Goal: Transaction & Acquisition: Purchase product/service

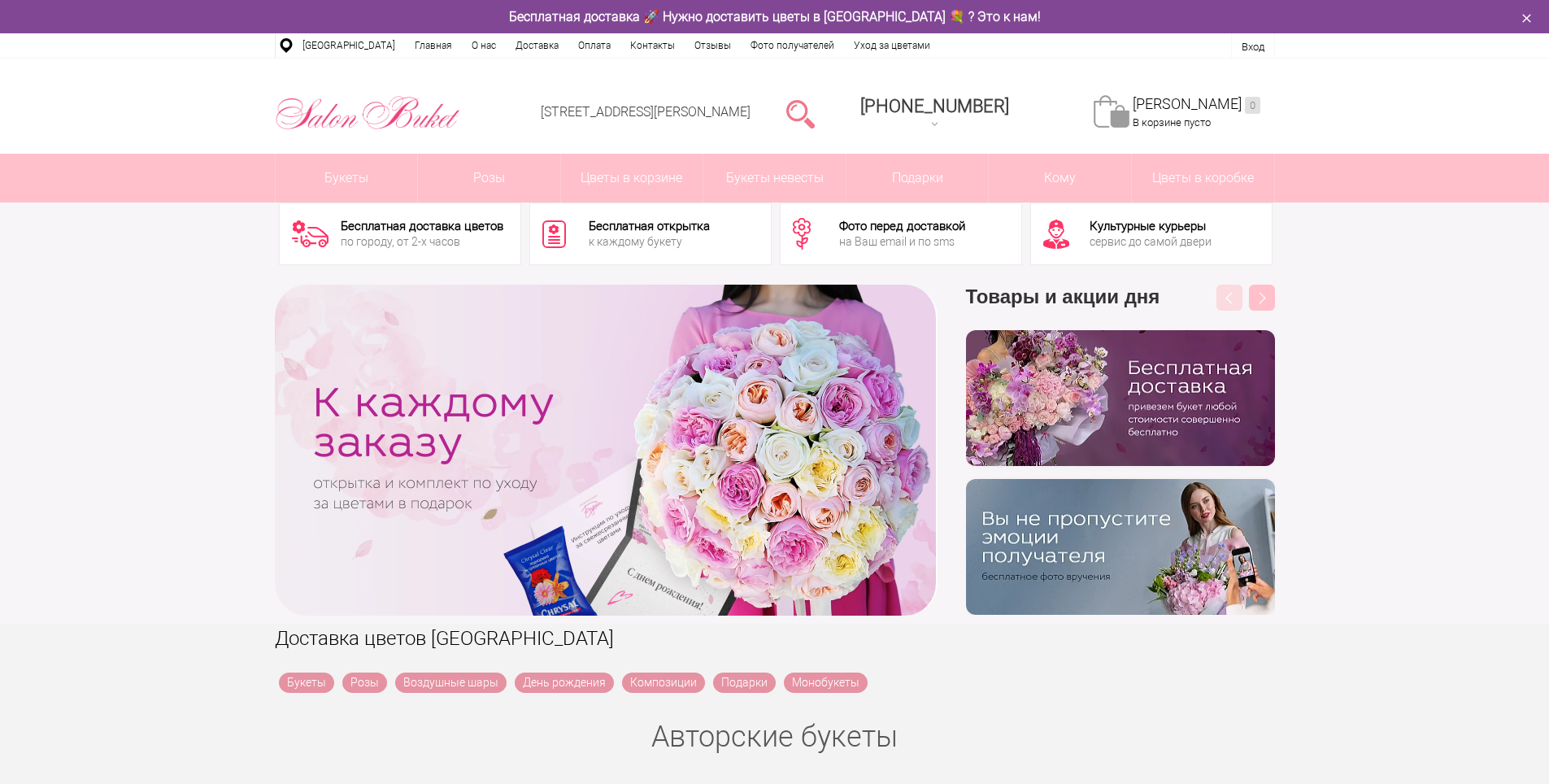
click at [815, 113] on link at bounding box center [800, 112] width 28 height 32
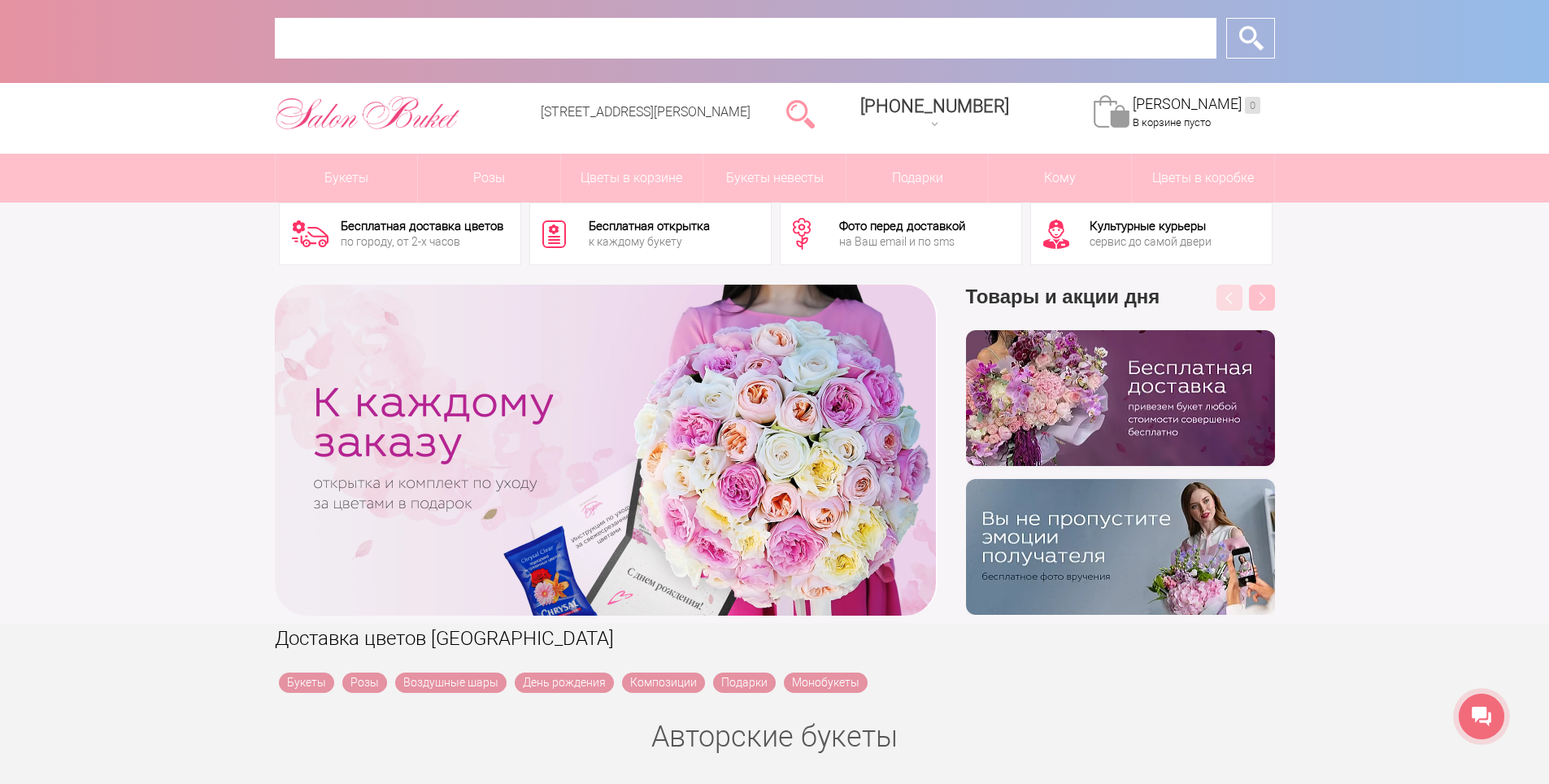
drag, startPoint x: 612, startPoint y: 35, endPoint x: 576, endPoint y: 41, distance: 36.5
click at [612, 36] on input "text" at bounding box center [746, 38] width 941 height 40
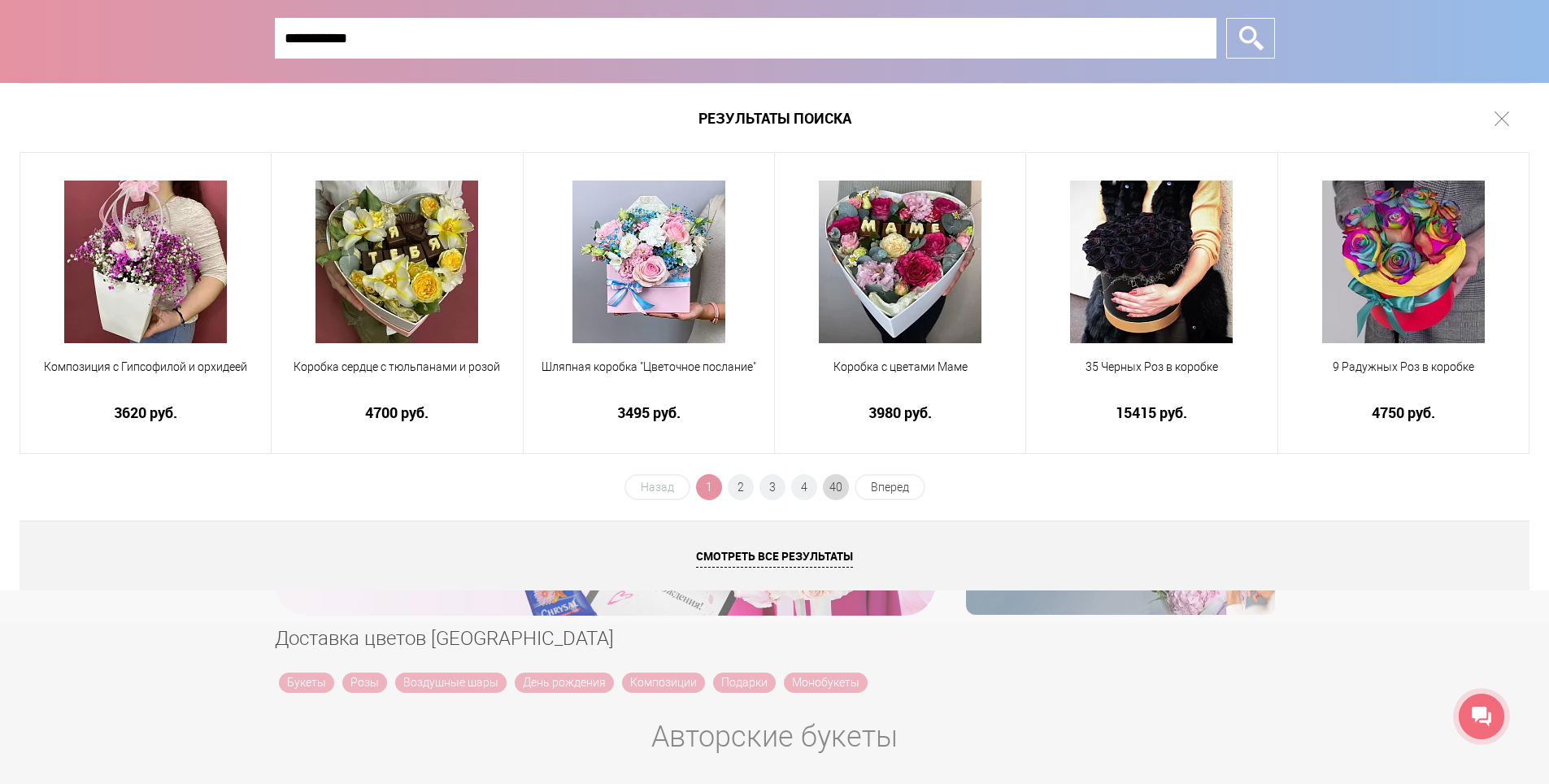
type input "**********"
click at [839, 481] on span "40" at bounding box center [836, 487] width 26 height 26
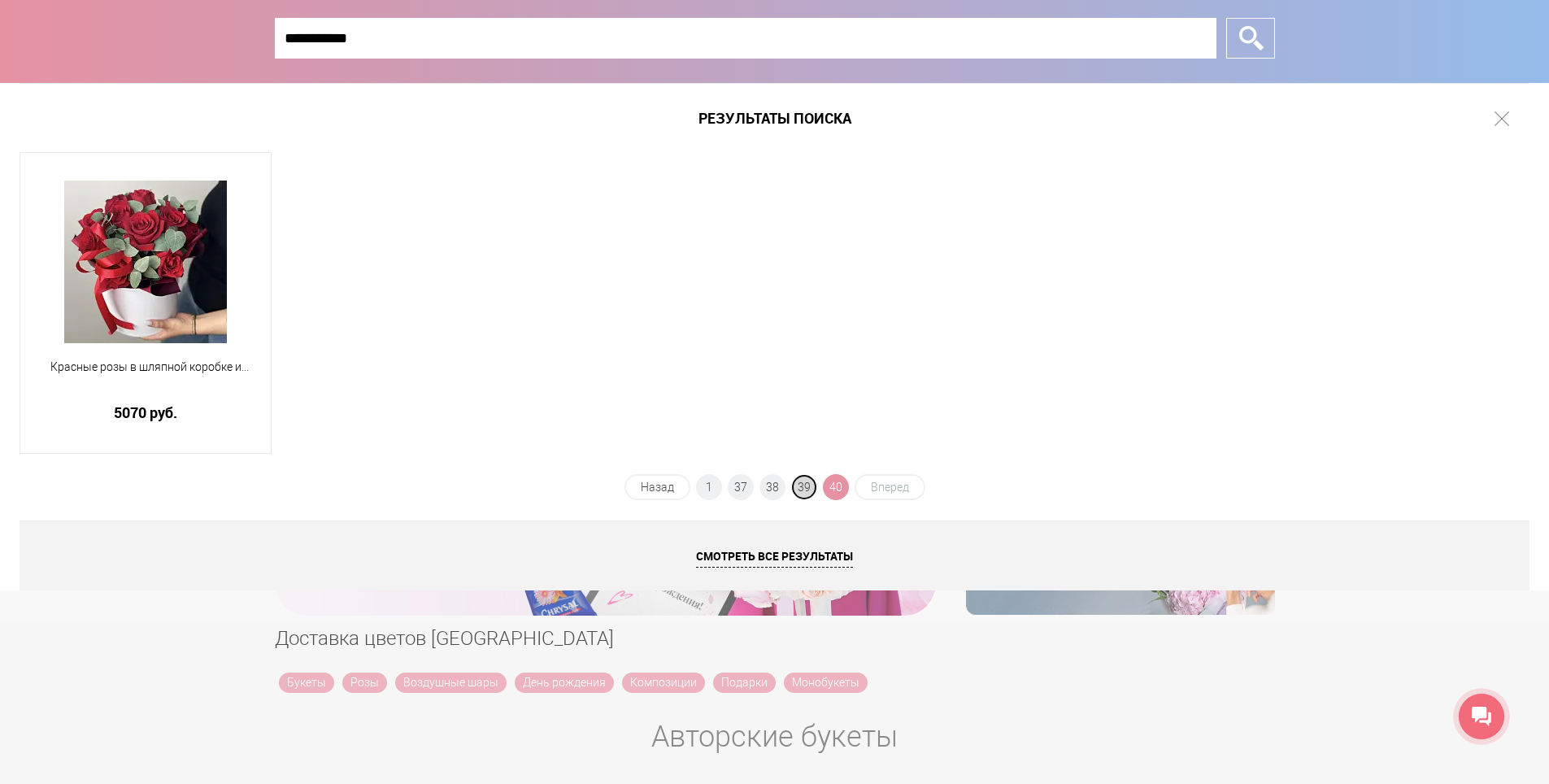
click at [795, 484] on span "39" at bounding box center [804, 487] width 26 height 26
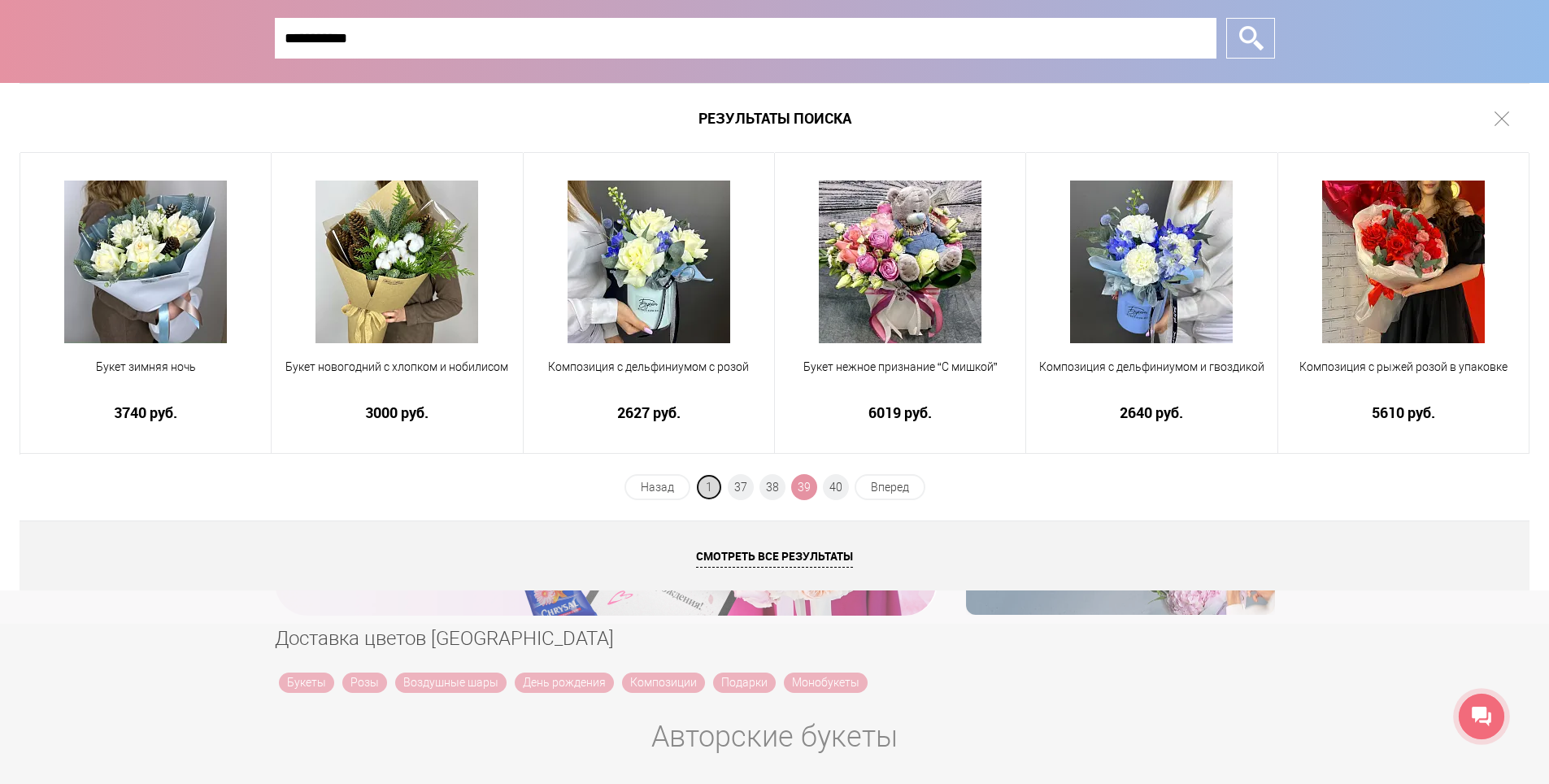
click at [710, 493] on span "1" at bounding box center [710, 487] width 26 height 26
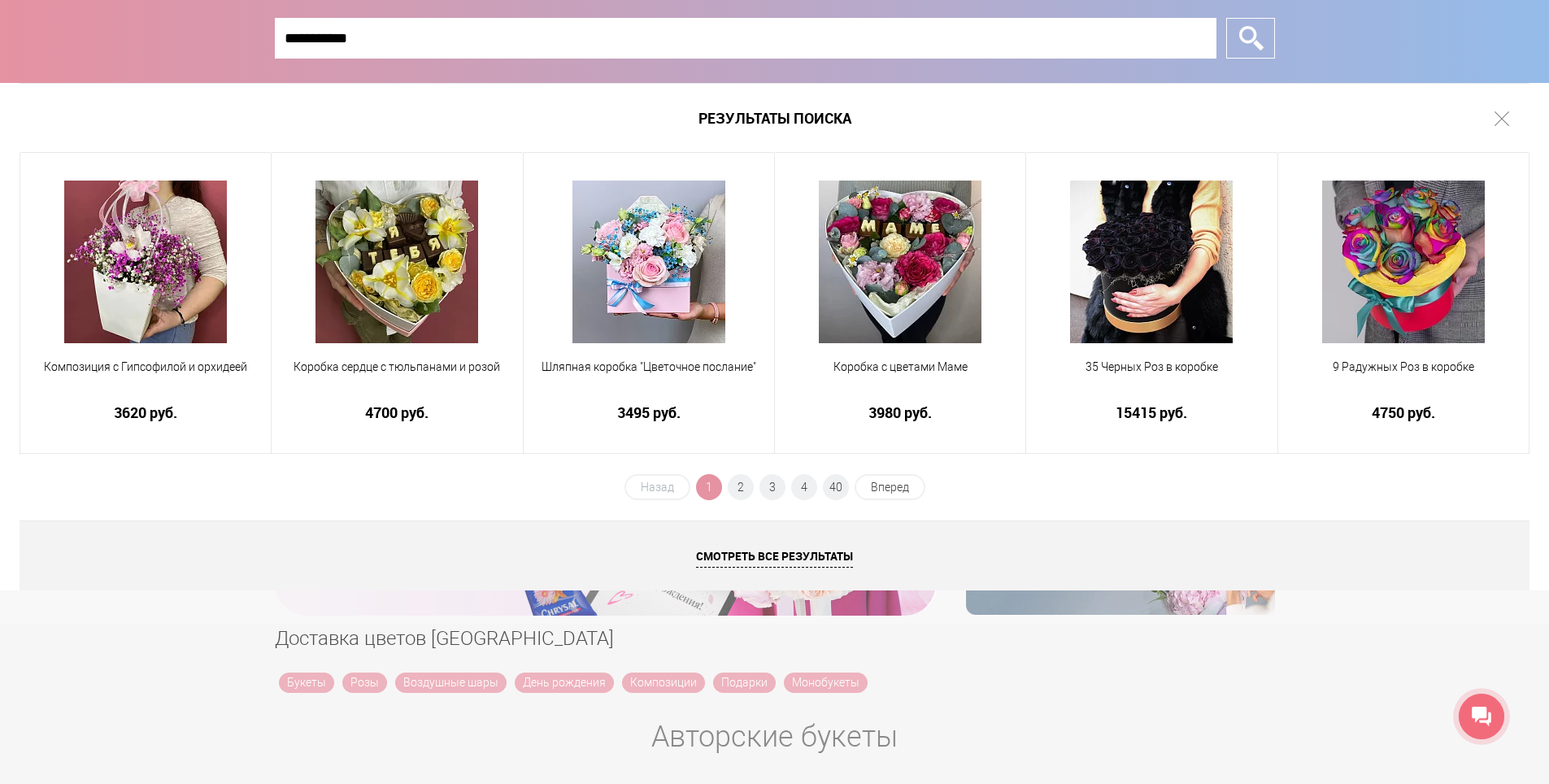
click at [1495, 108] on h1 "Результаты поиска" at bounding box center [774, 118] width 1509 height 70
click at [1501, 117] on link at bounding box center [1502, 119] width 15 height 15
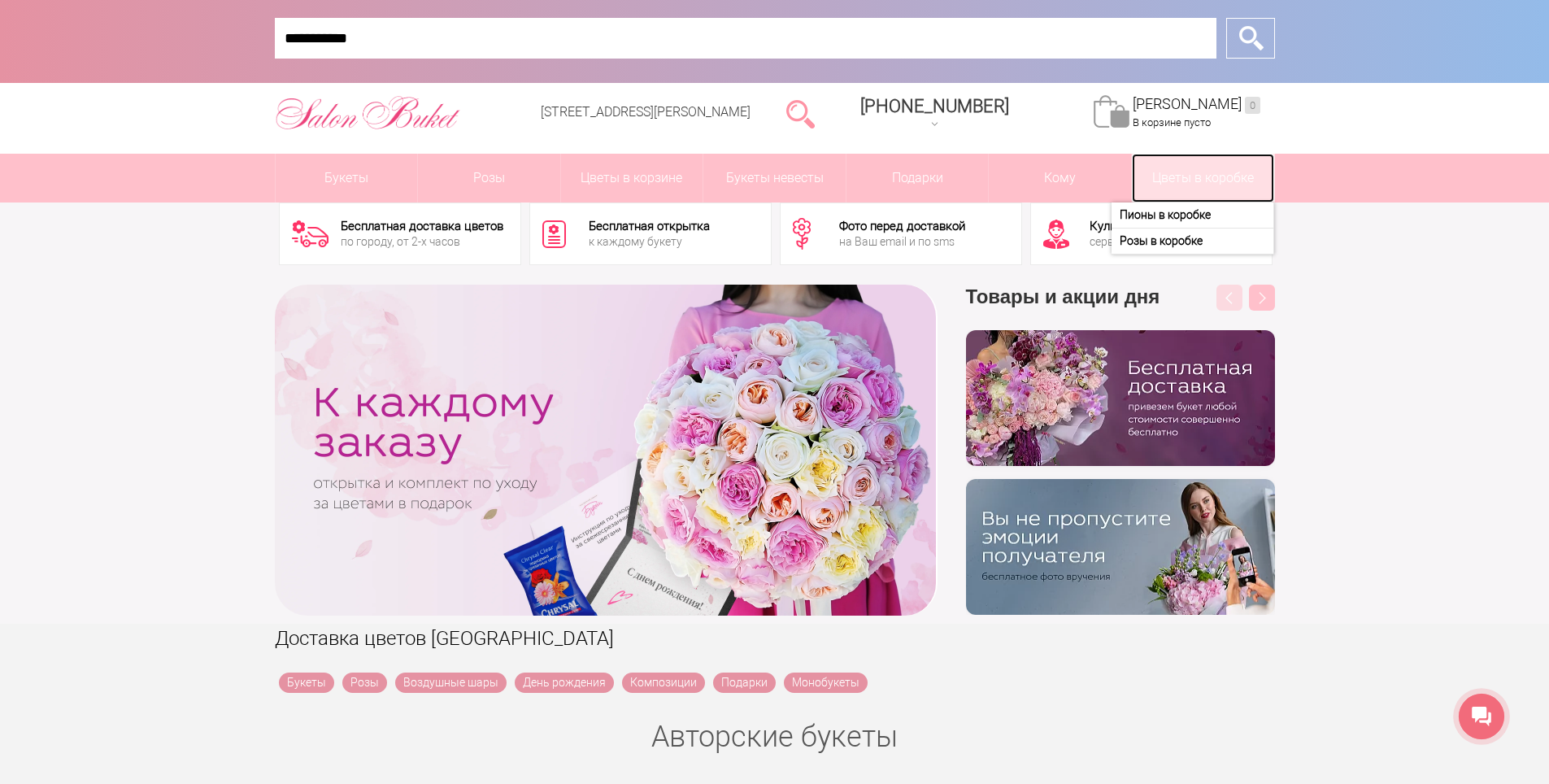
click at [1203, 175] on link "Цветы в коробке" at bounding box center [1203, 178] width 142 height 49
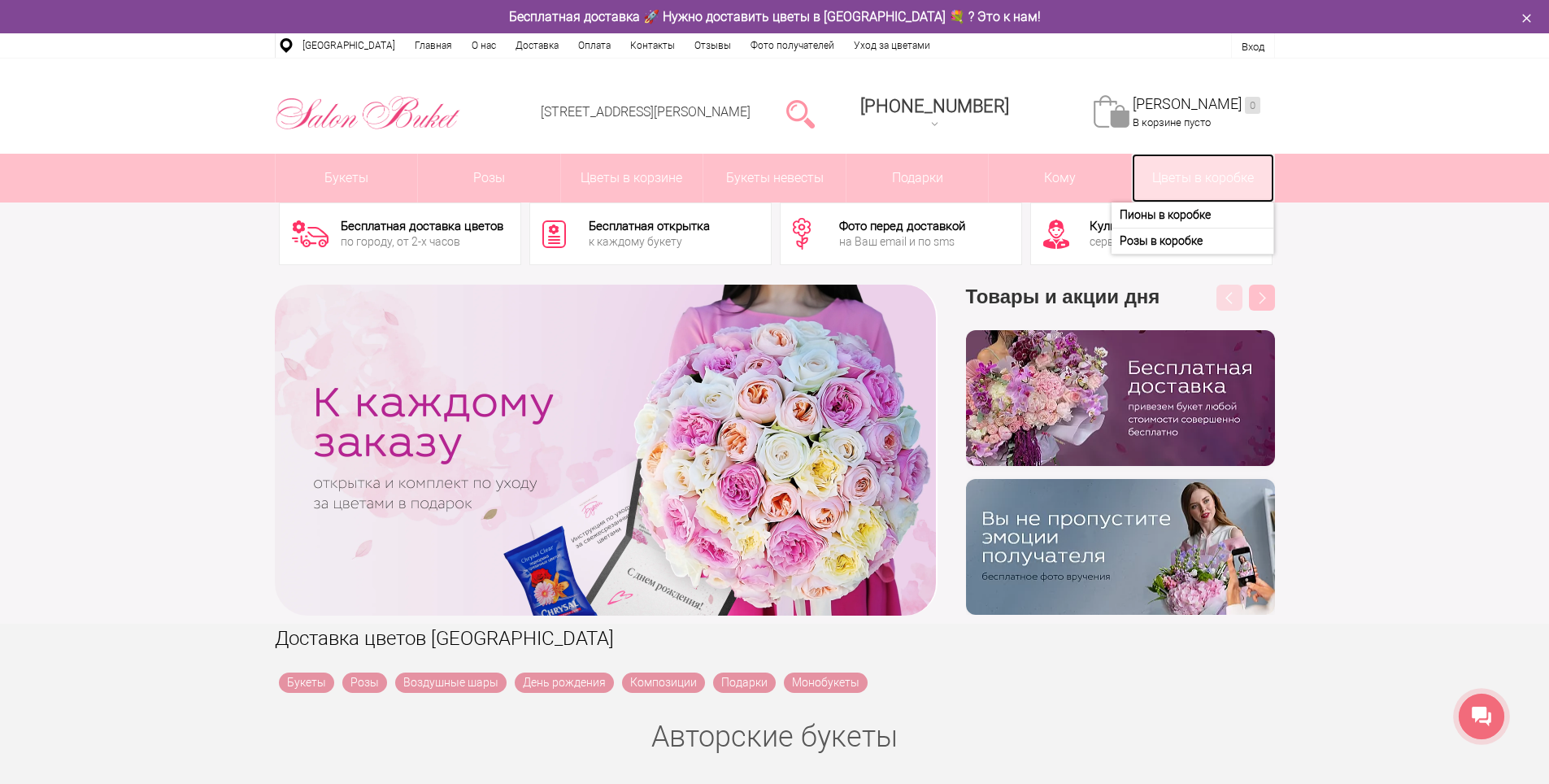
click at [1203, 175] on link "Цветы в коробке" at bounding box center [1203, 178] width 142 height 49
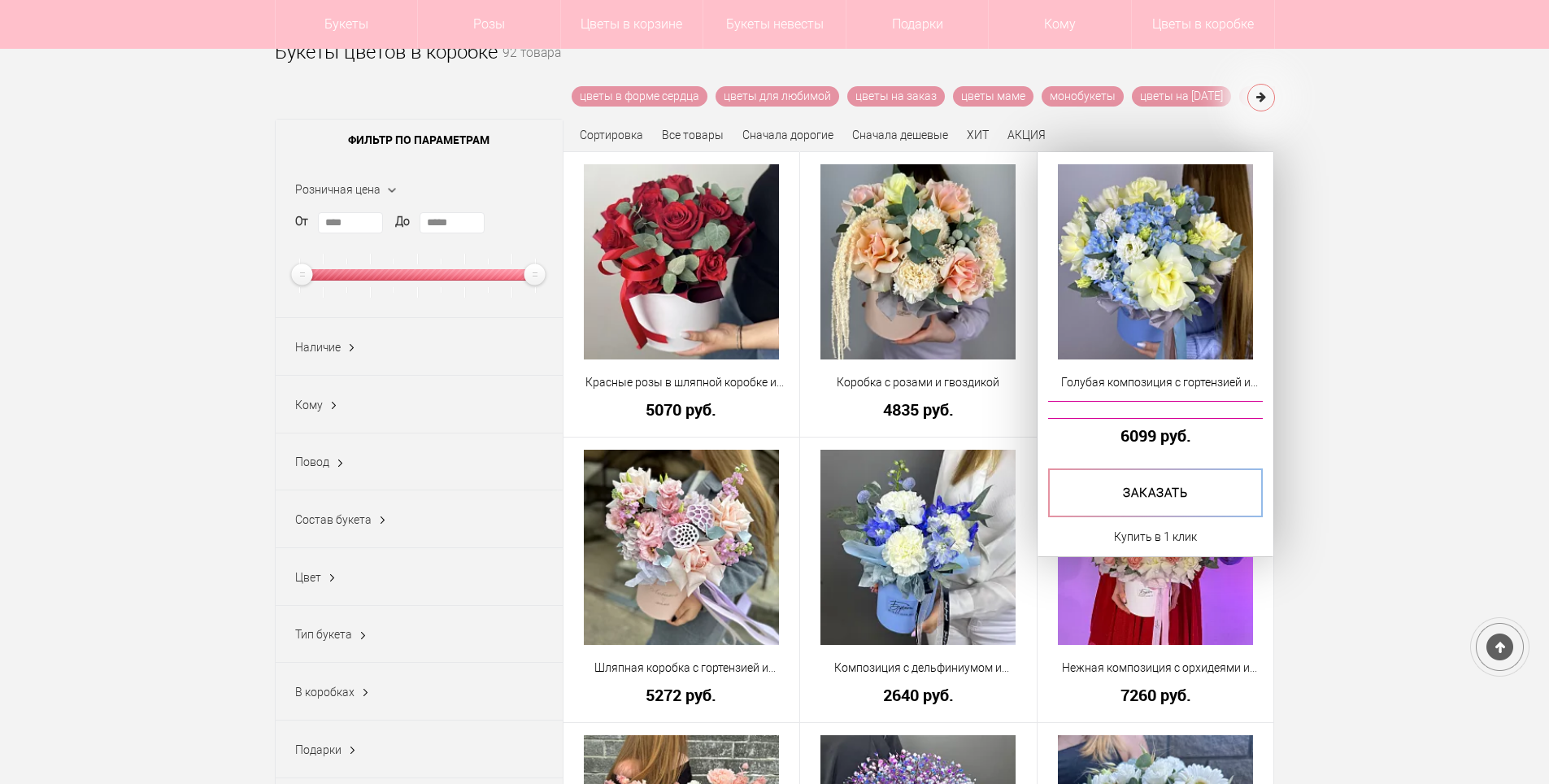
scroll to position [162, 0]
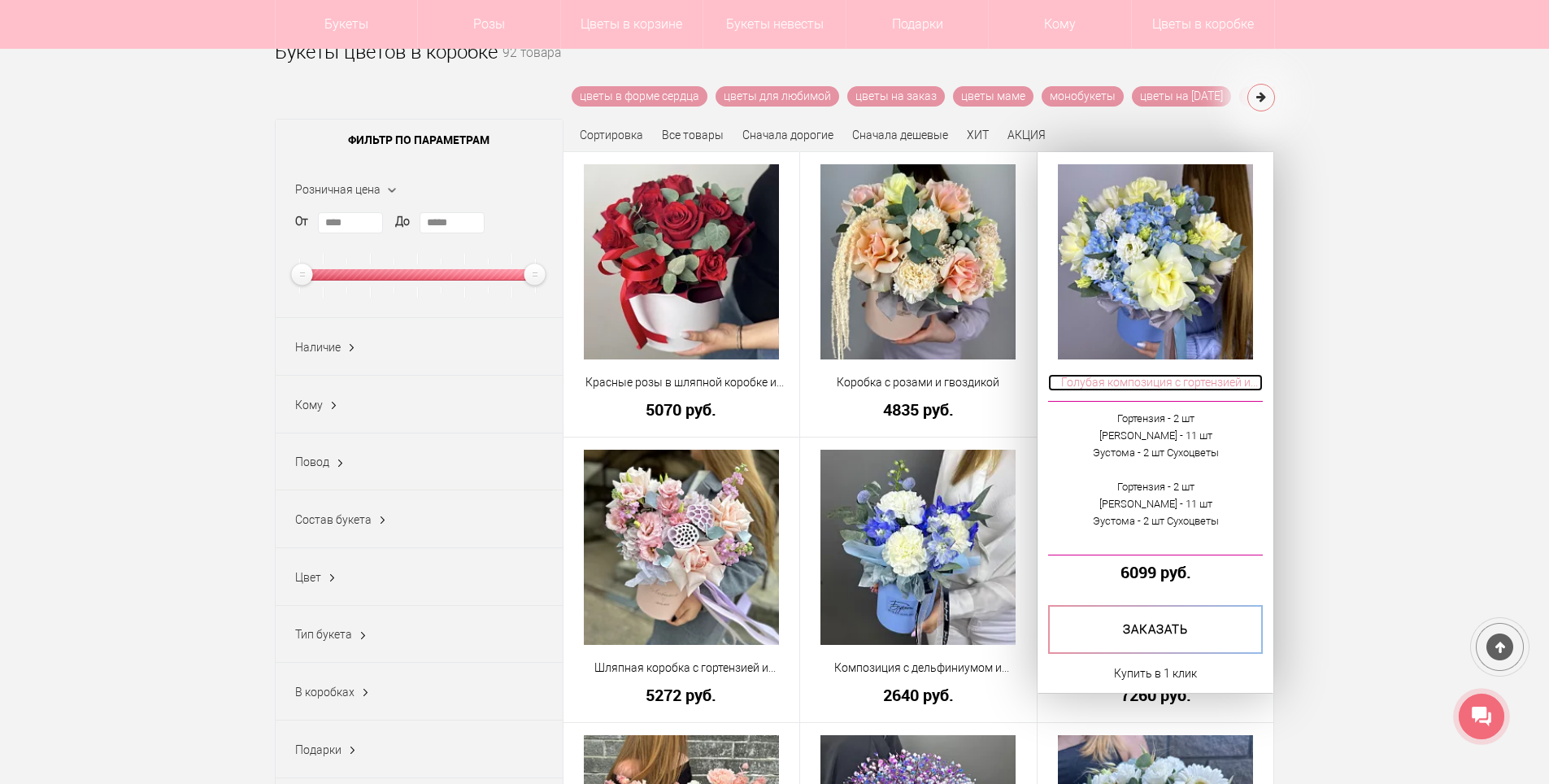
click at [1173, 381] on span "Голубая композиция с гортензией и розами" at bounding box center [1156, 382] width 215 height 17
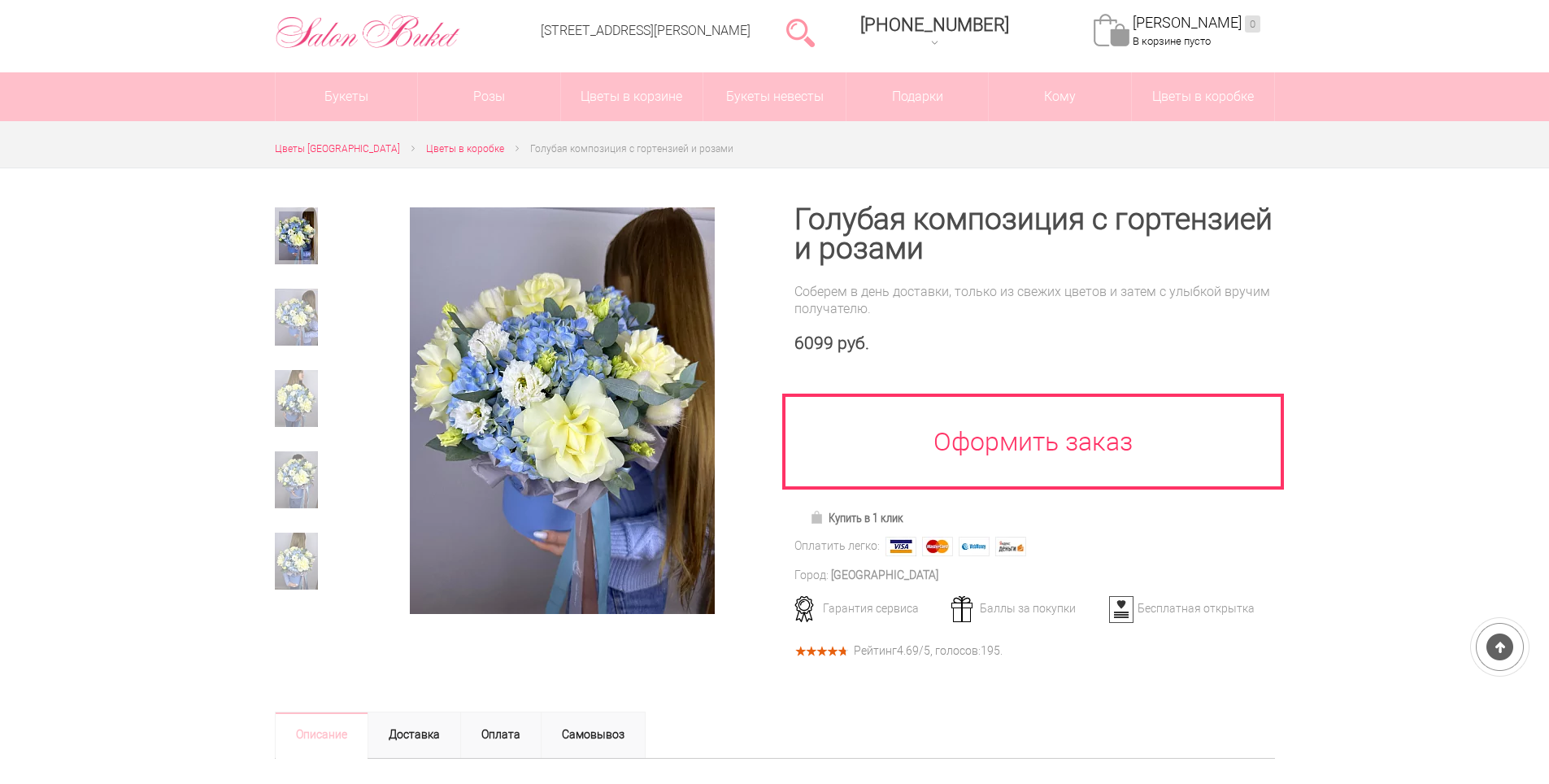
scroll to position [82, 0]
